Goal: Check status: Check status

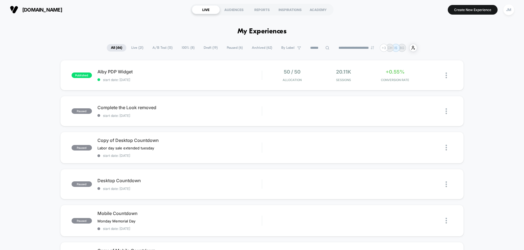
click at [136, 47] on span "Live ( 21 )" at bounding box center [137, 47] width 20 height 7
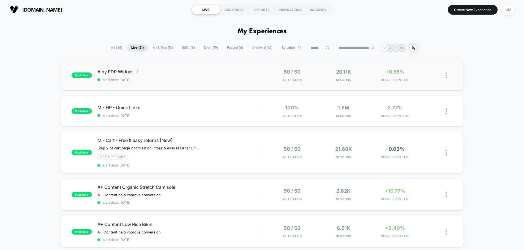
click at [203, 78] on span "start date: [DATE]" at bounding box center [179, 80] width 164 height 4
